Goal: Find specific page/section: Find specific page/section

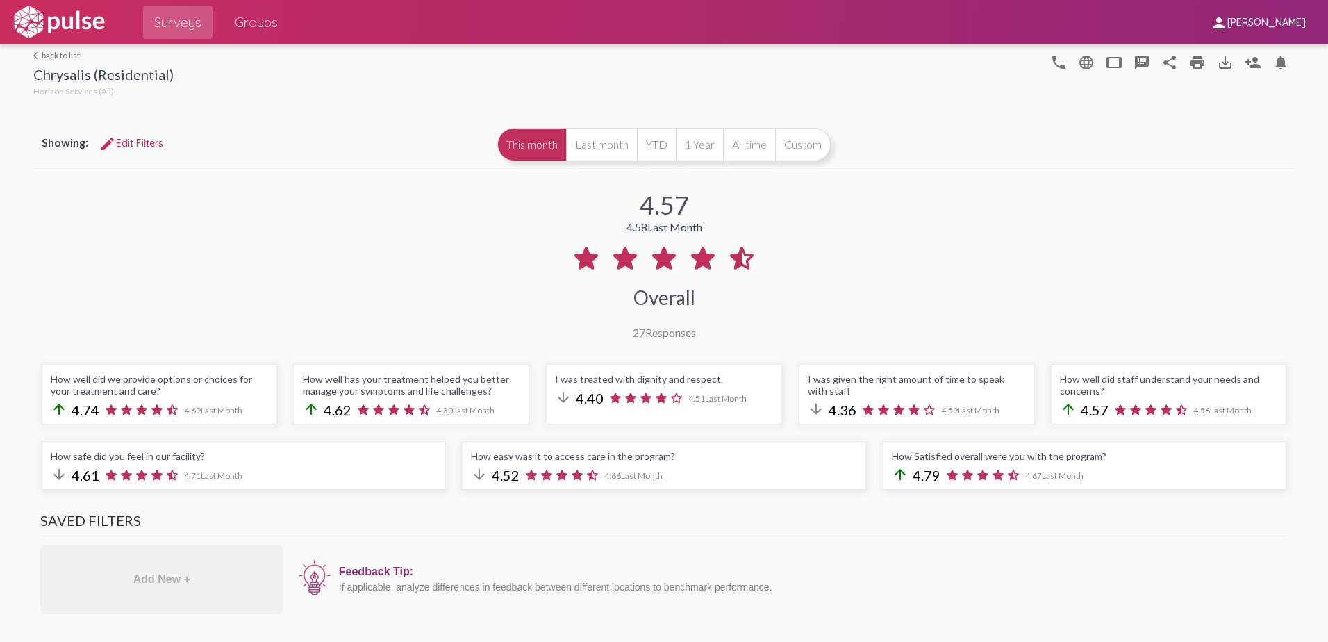
click at [46, 19] on img at bounding box center [59, 22] width 96 height 35
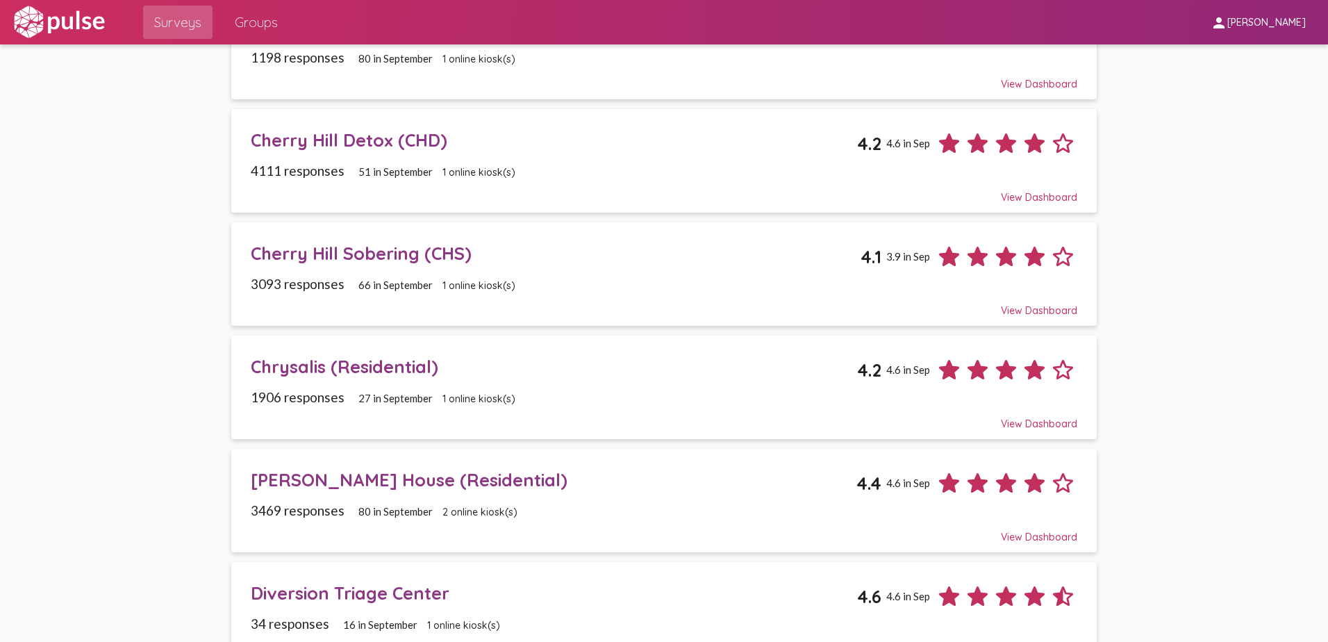
scroll to position [278, 0]
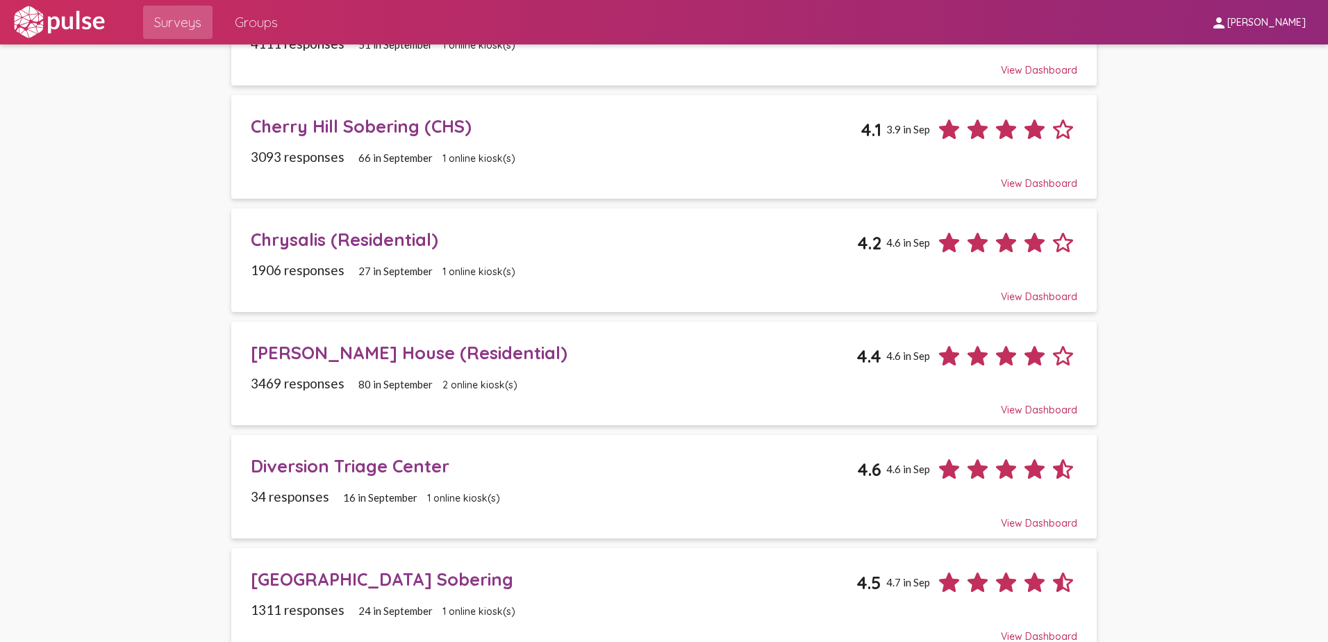
click at [391, 356] on div "[PERSON_NAME] House (Residential)" at bounding box center [554, 353] width 606 height 22
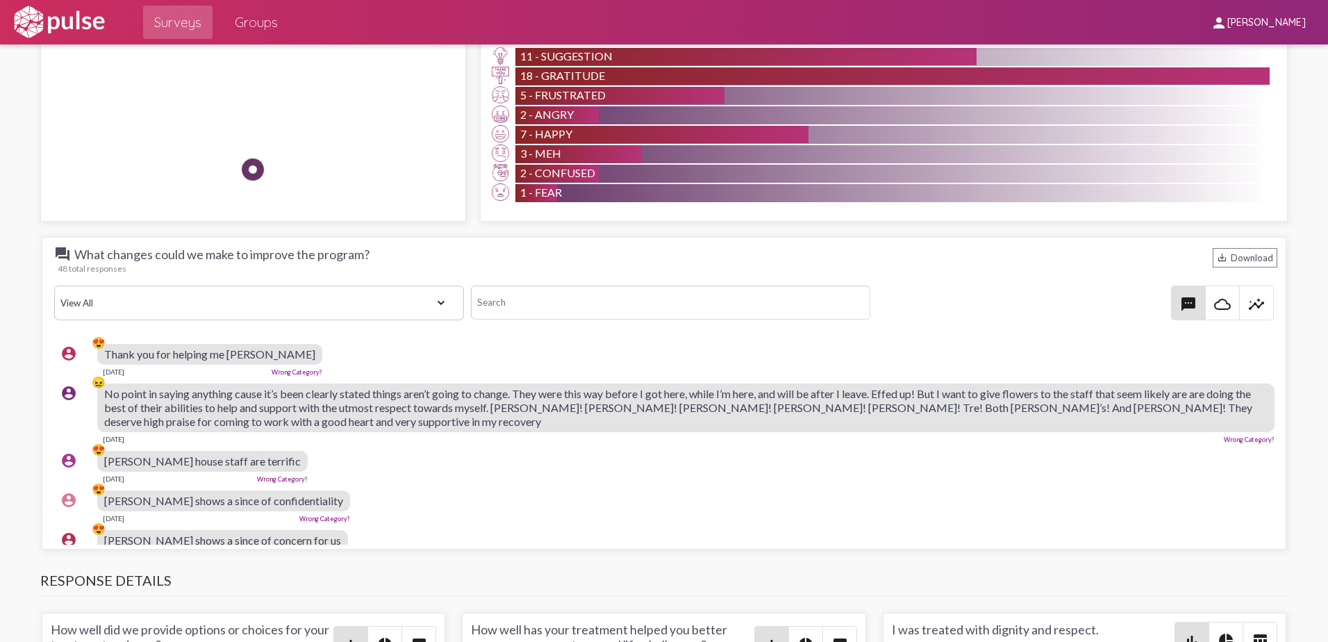
scroll to position [1250, 0]
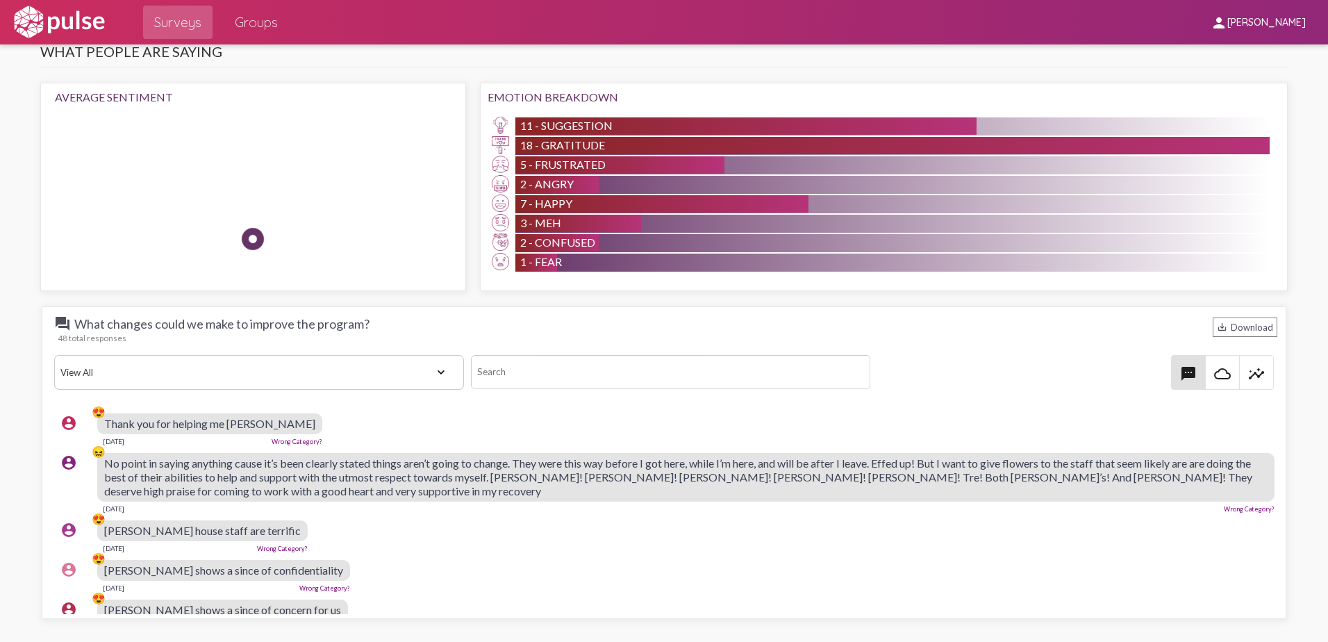
click at [1231, 508] on link "Wrong Category?" at bounding box center [1249, 509] width 51 height 8
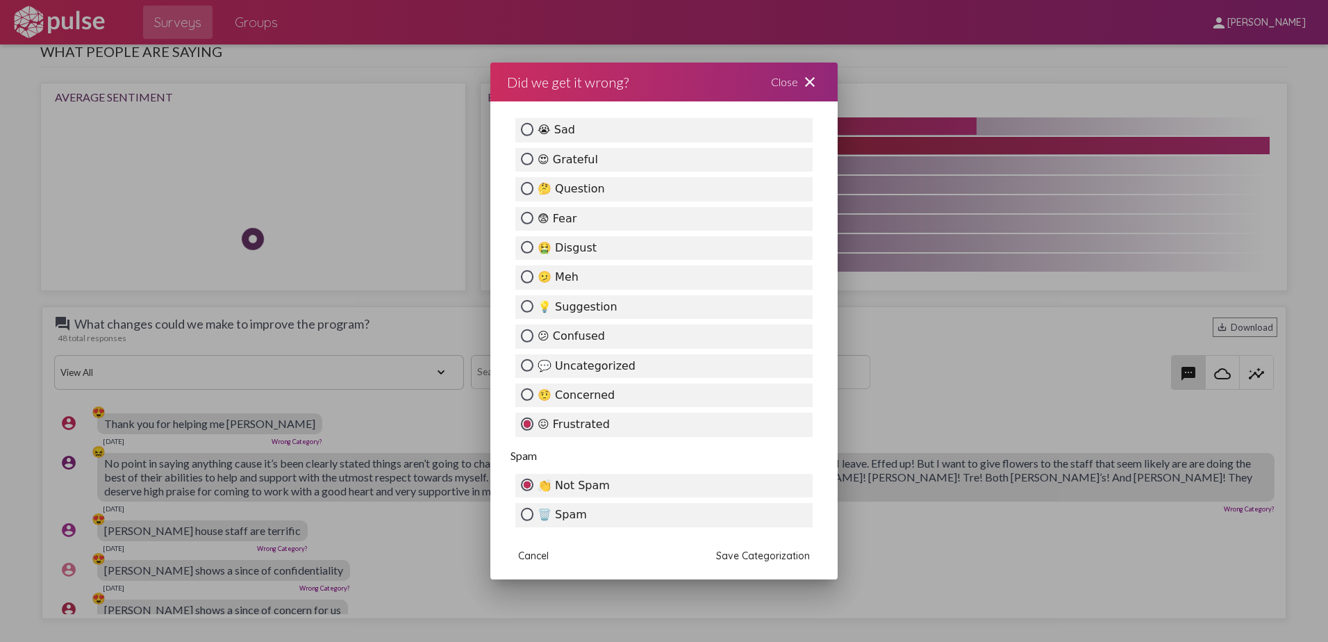
scroll to position [417, 0]
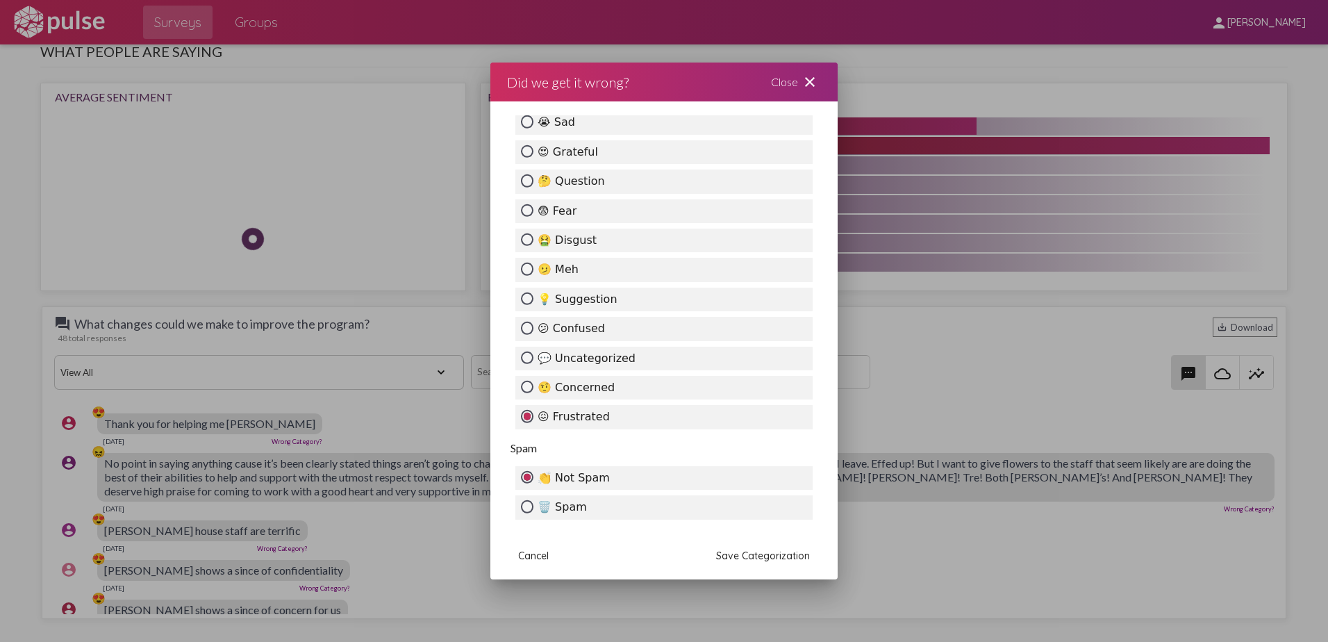
click at [812, 78] on mat-icon "close" at bounding box center [810, 82] width 17 height 17
